Goal: Task Accomplishment & Management: Complete application form

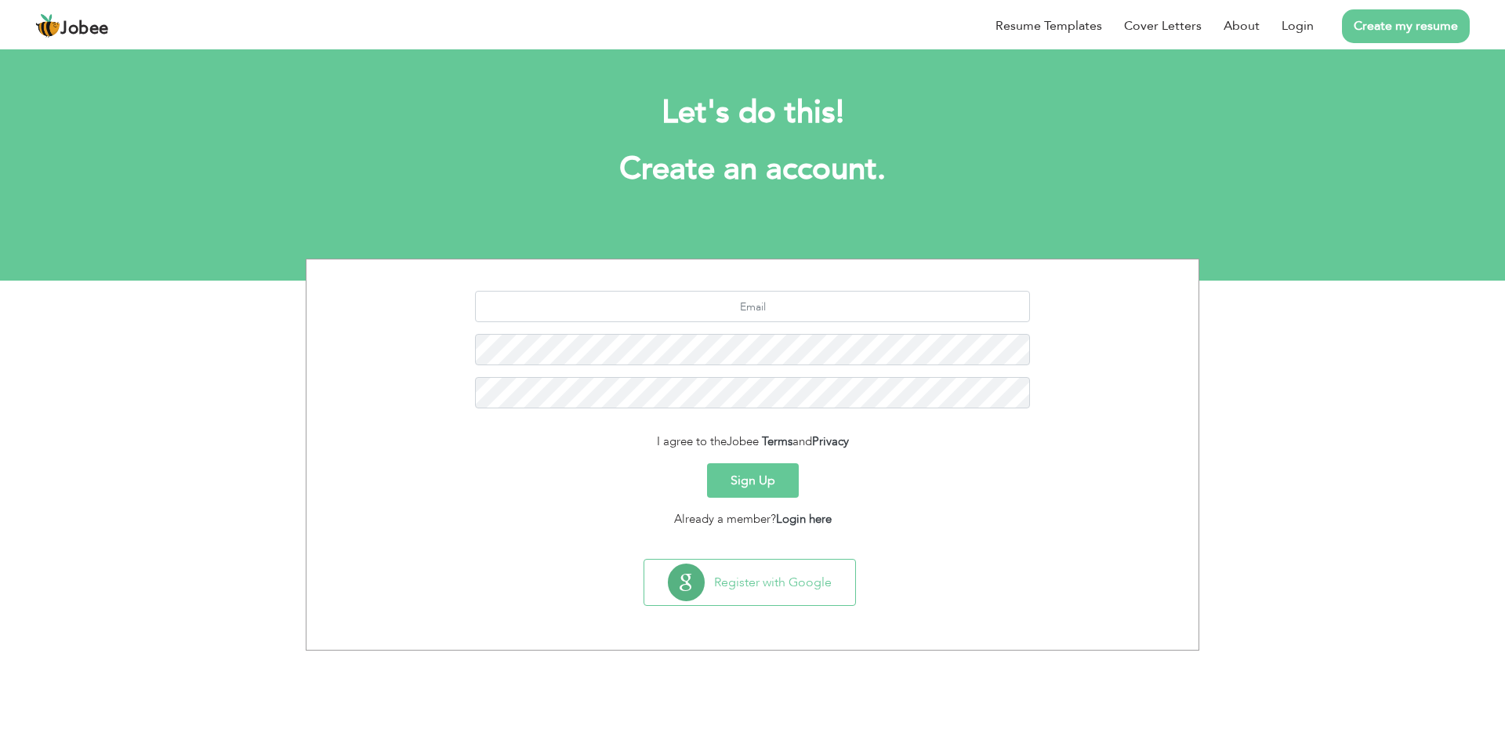
click at [734, 480] on button "Sign Up" at bounding box center [753, 480] width 92 height 34
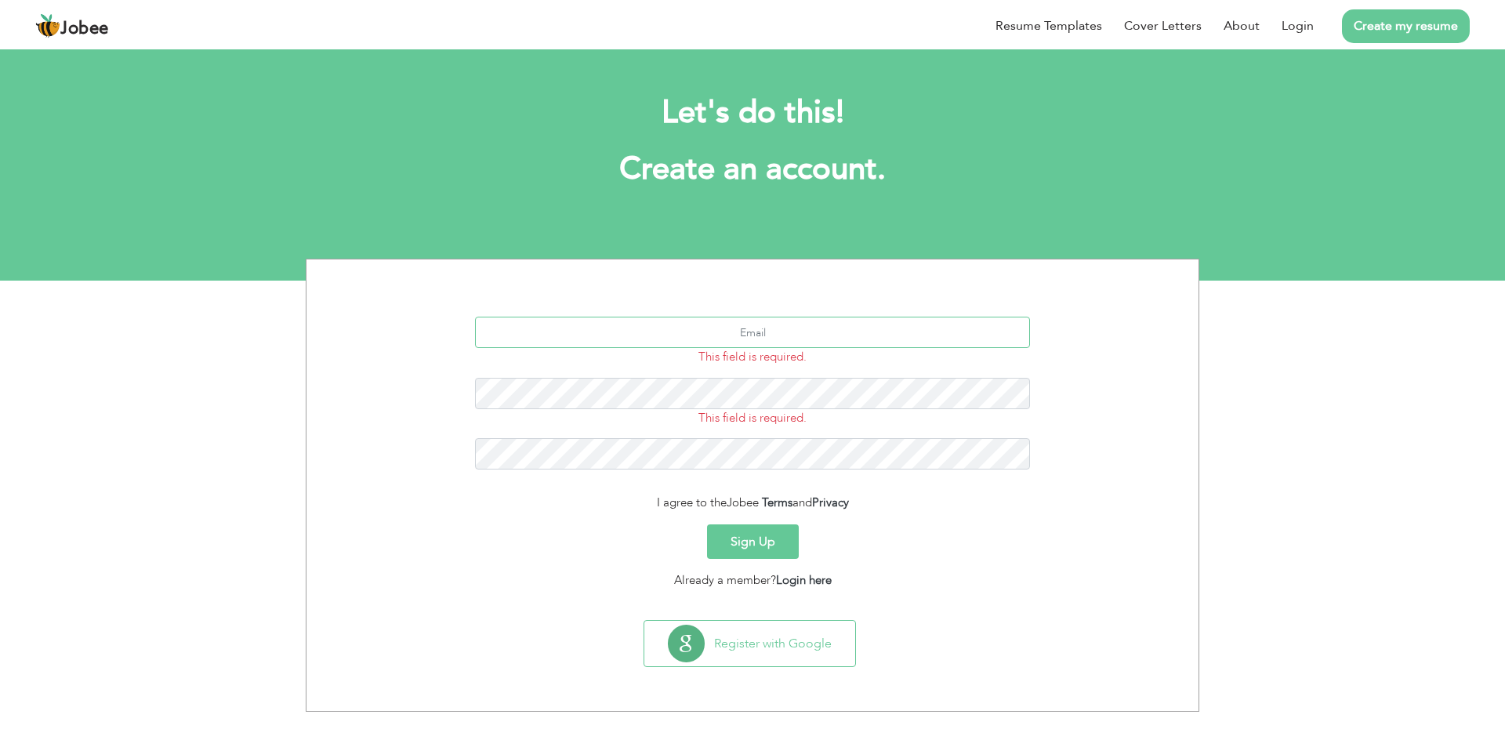
click at [756, 330] on input "text" at bounding box center [753, 332] width 556 height 31
type input "ishaanayamat@gmail.com"
click at [759, 524] on button "Sign Up" at bounding box center [753, 541] width 92 height 34
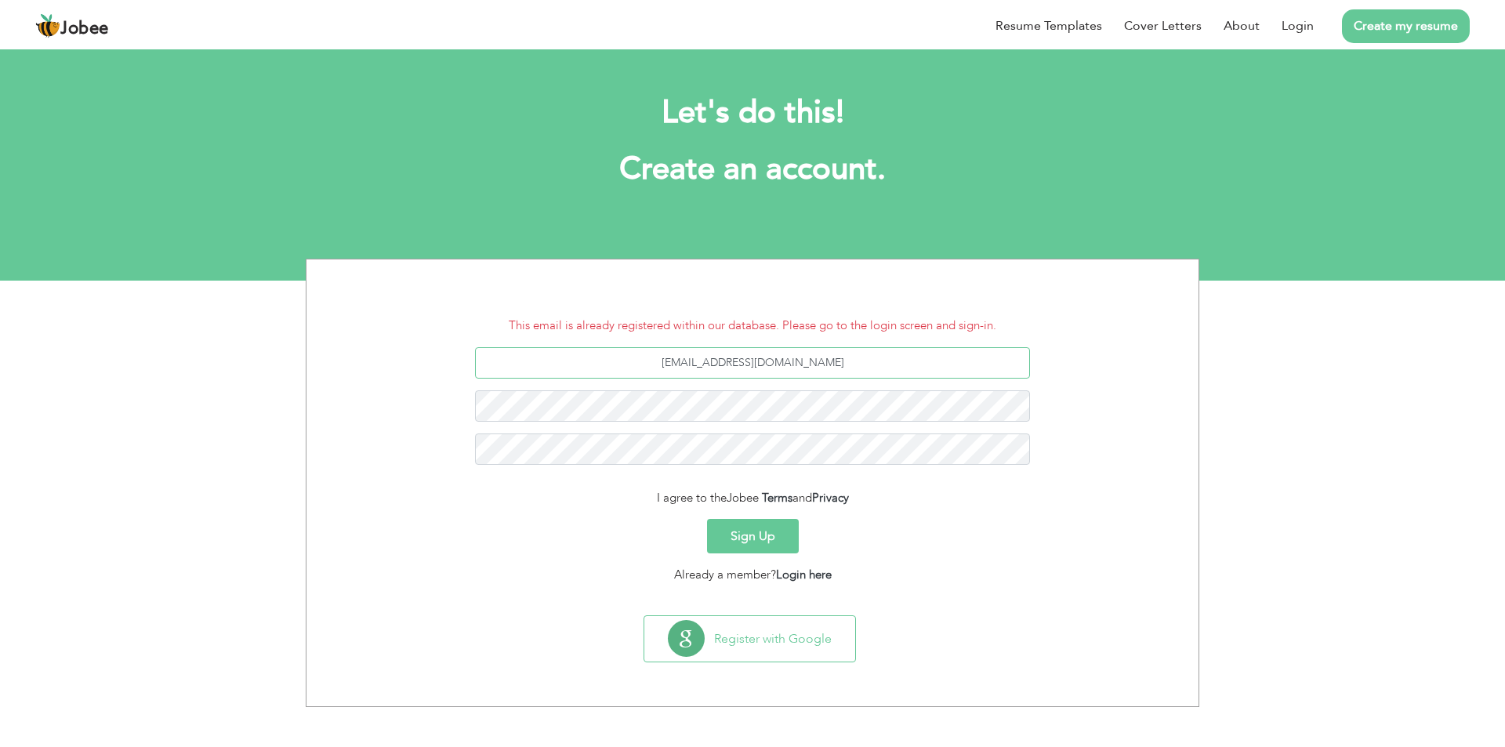
click at [818, 354] on input "ishaanayamat@gmail.com" at bounding box center [753, 362] width 556 height 31
type input "i"
type input "ishaansari2080@gmail.com"
click at [733, 538] on button "Sign Up" at bounding box center [753, 536] width 92 height 34
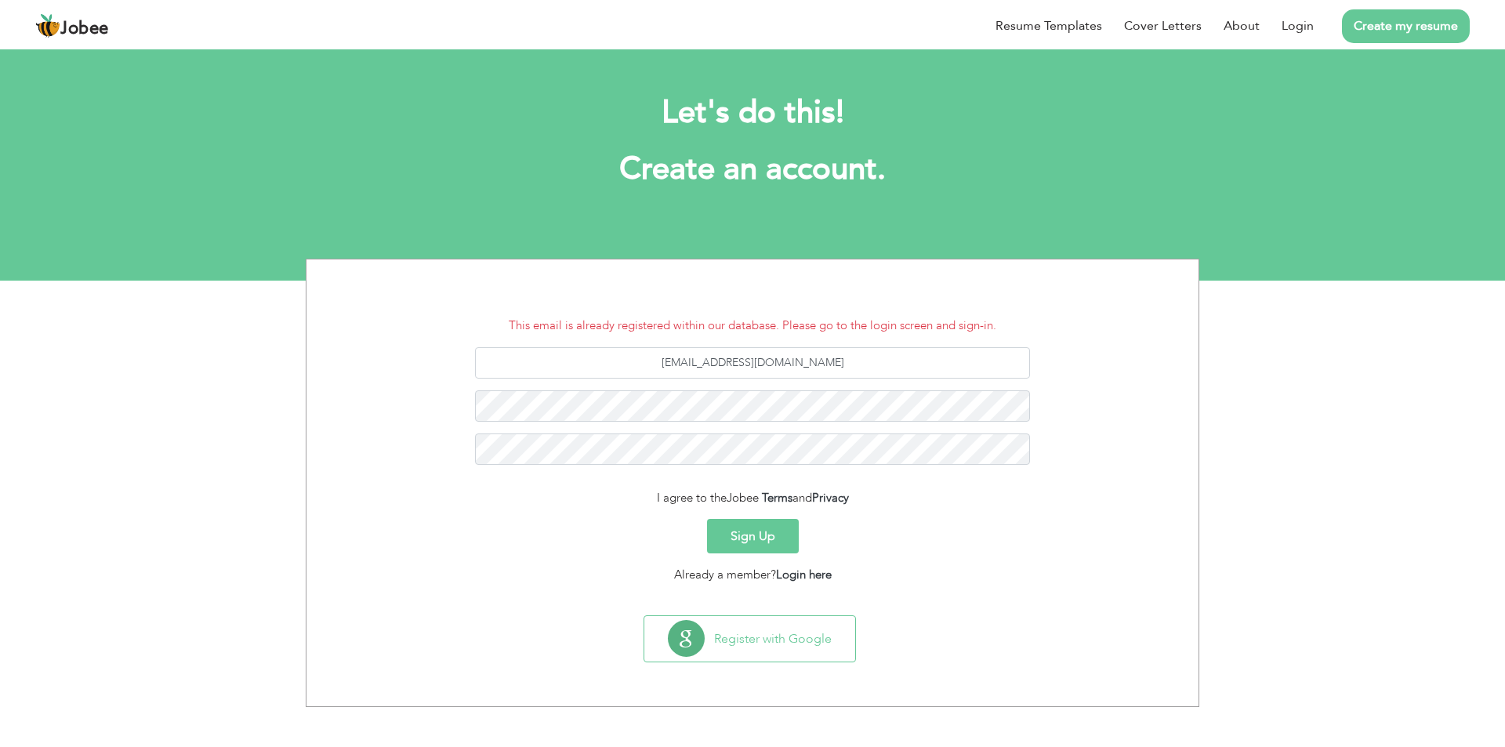
click at [733, 538] on button "Sign Up" at bounding box center [753, 536] width 92 height 34
